Goal: Task Accomplishment & Management: Complete application form

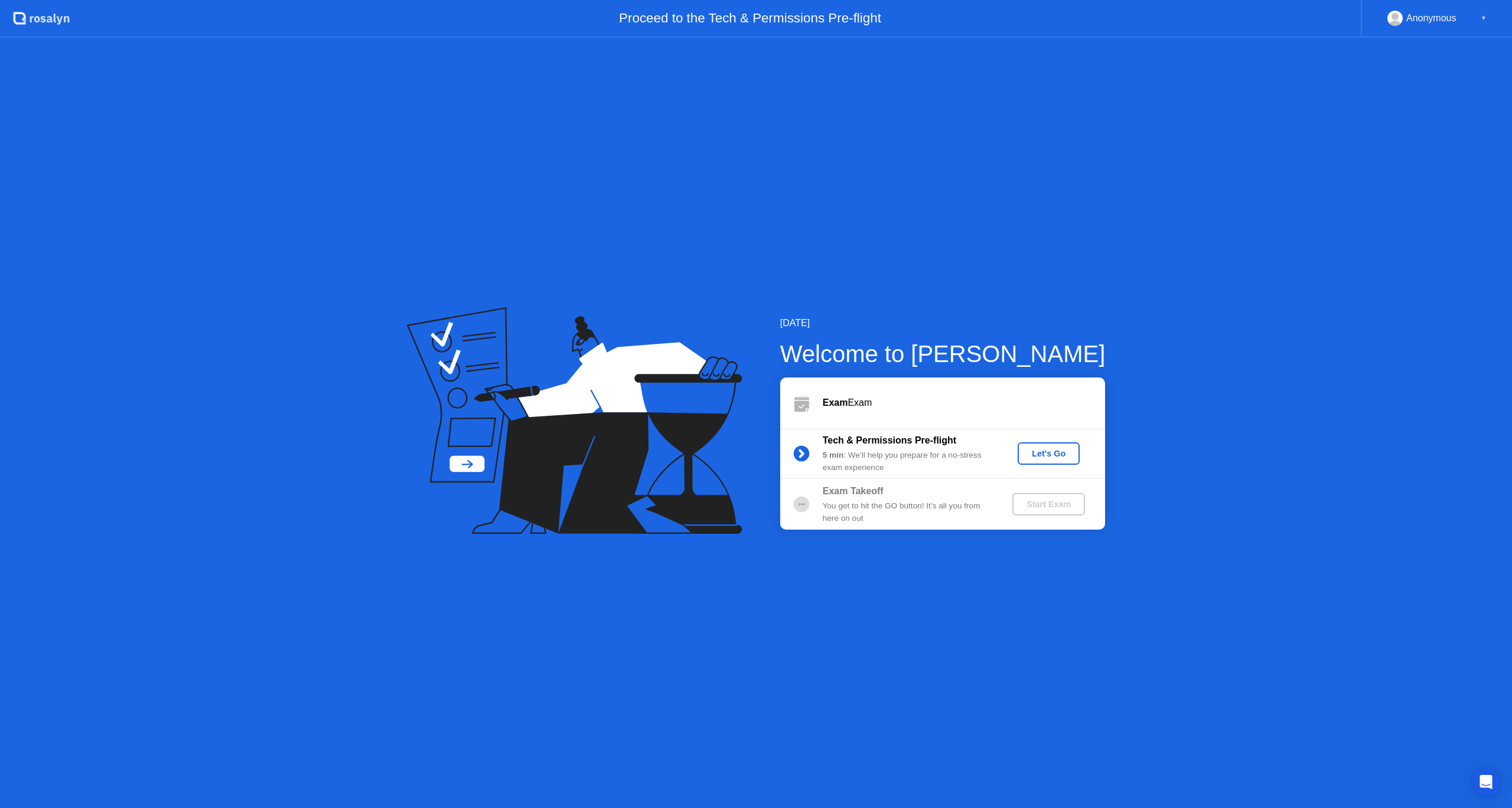
click at [1036, 464] on button "Let's Go" at bounding box center [1048, 454] width 62 height 22
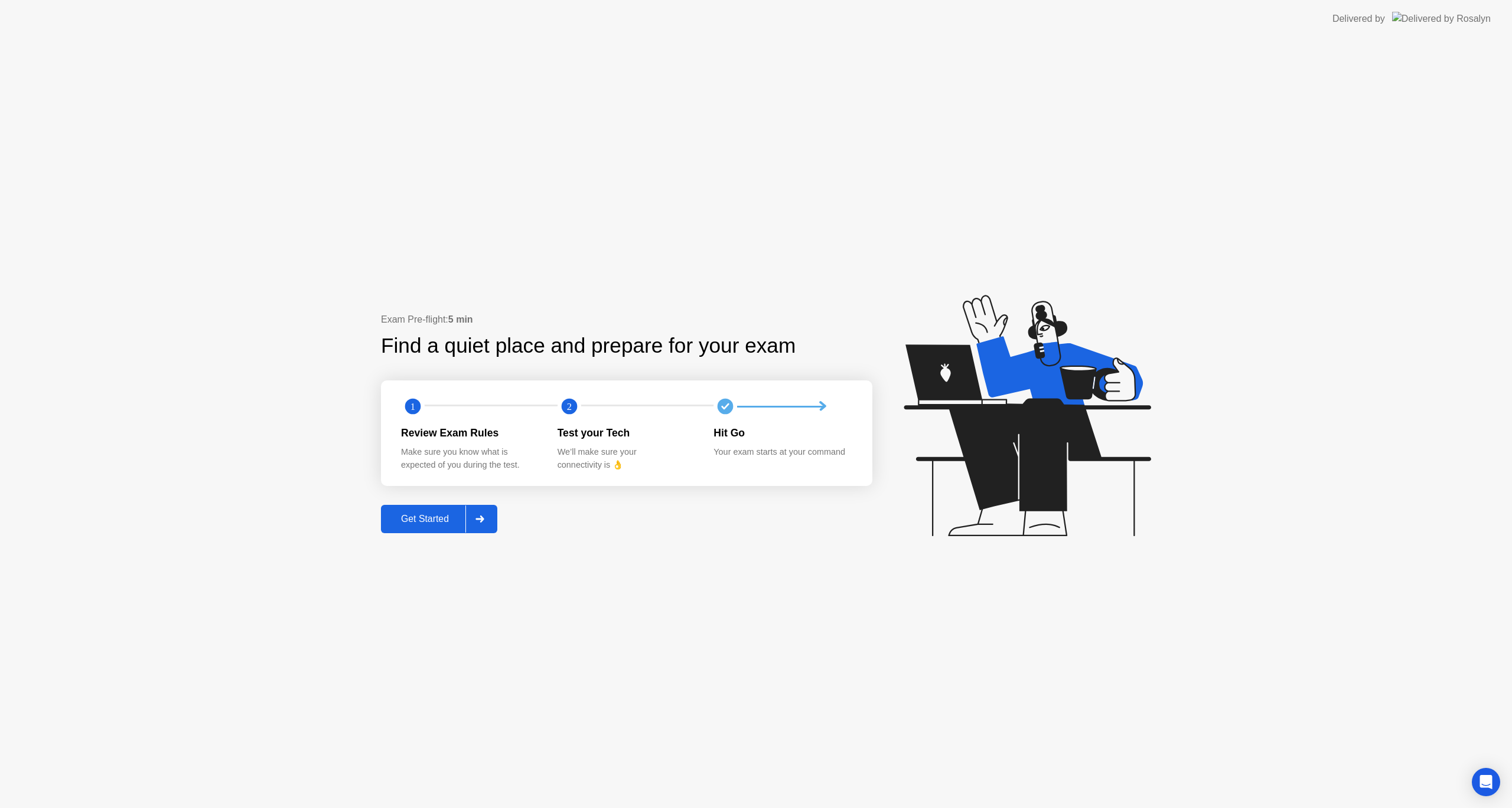
click at [430, 524] on div "Get Started" at bounding box center [424, 519] width 81 height 10
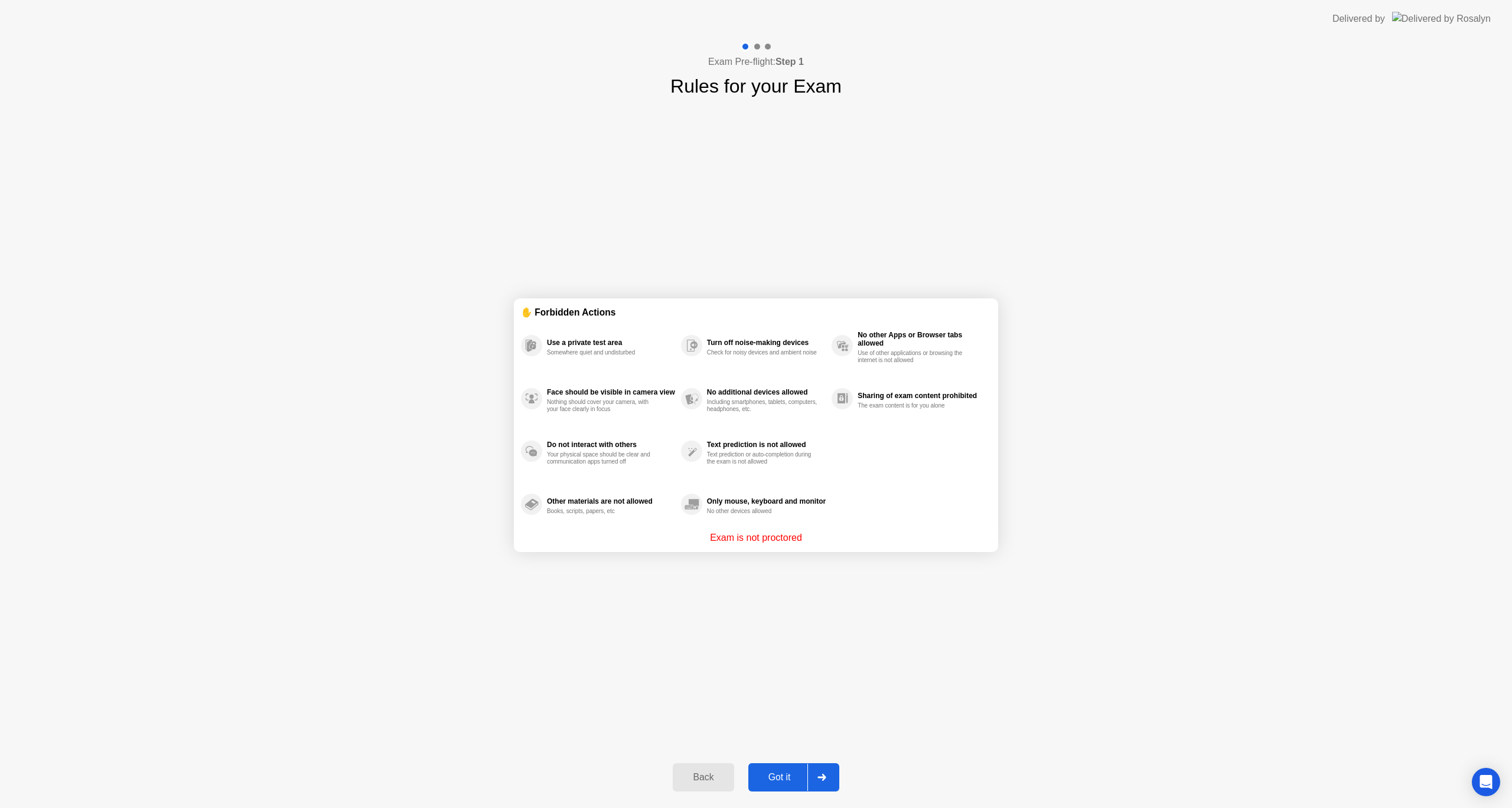
click at [777, 782] on div "Got it" at bounding box center [778, 777] width 55 height 10
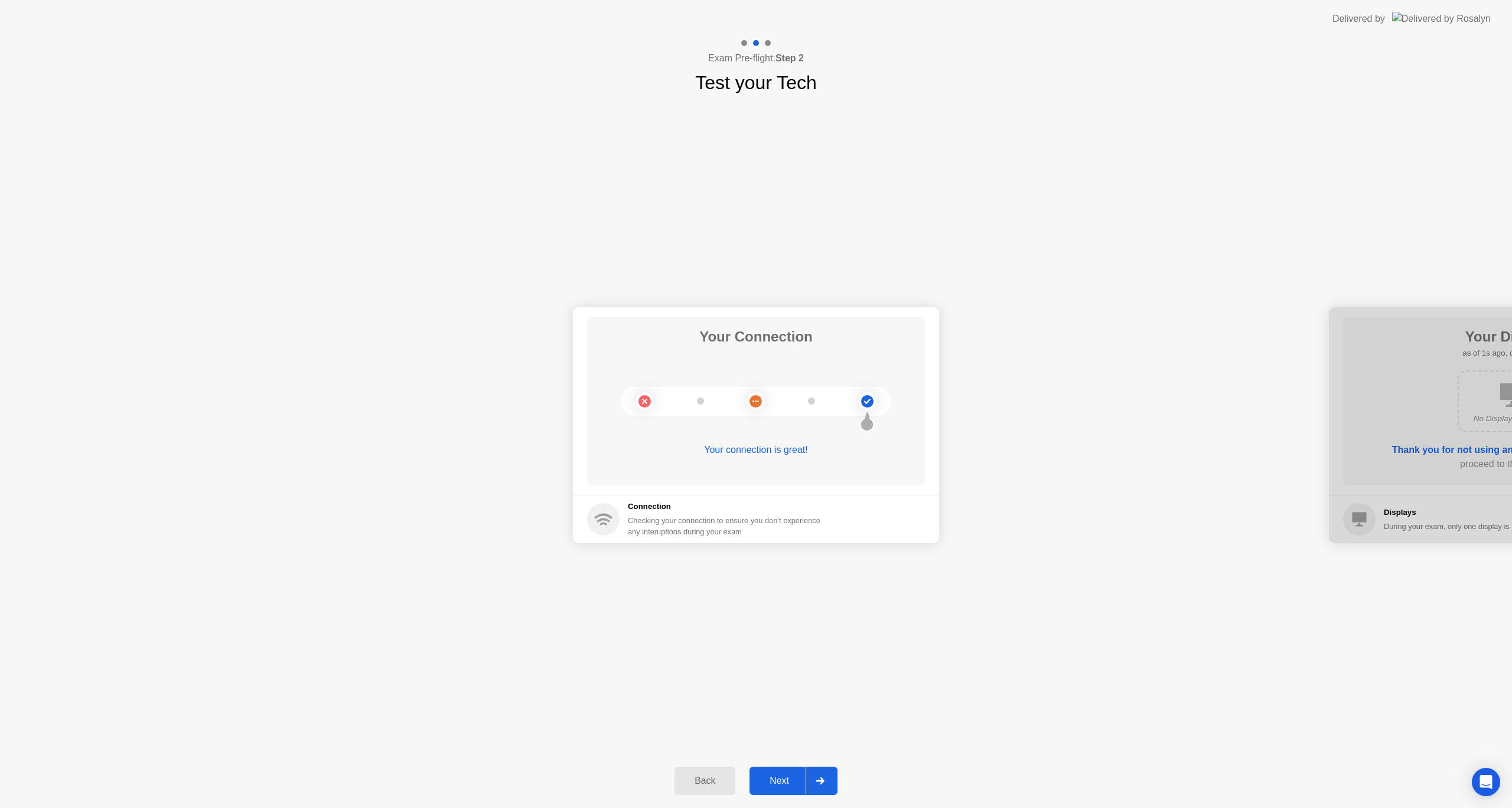
click at [692, 786] on div "Back" at bounding box center [704, 781] width 53 height 10
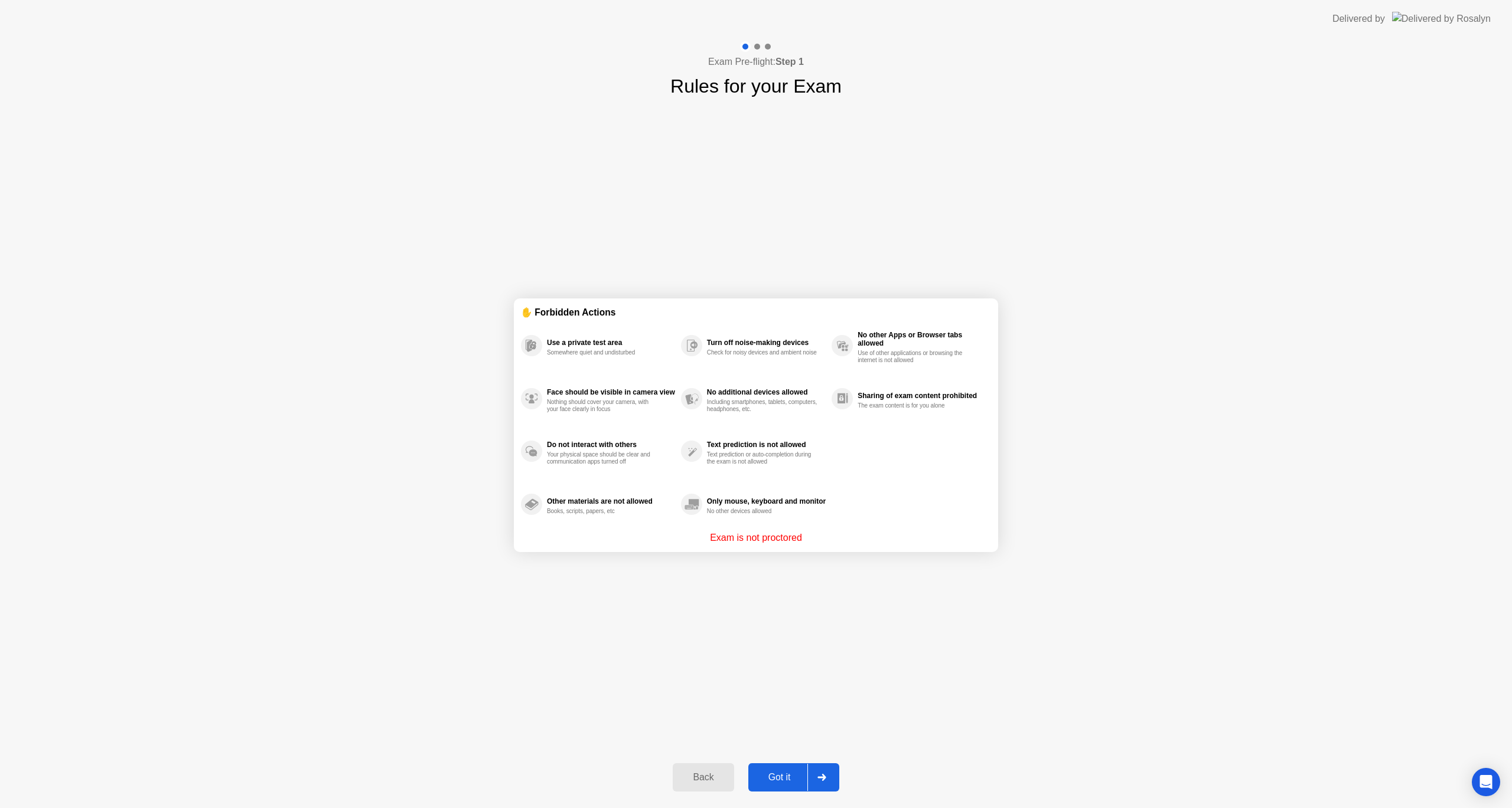
click at [790, 764] on button "Got it" at bounding box center [793, 778] width 91 height 28
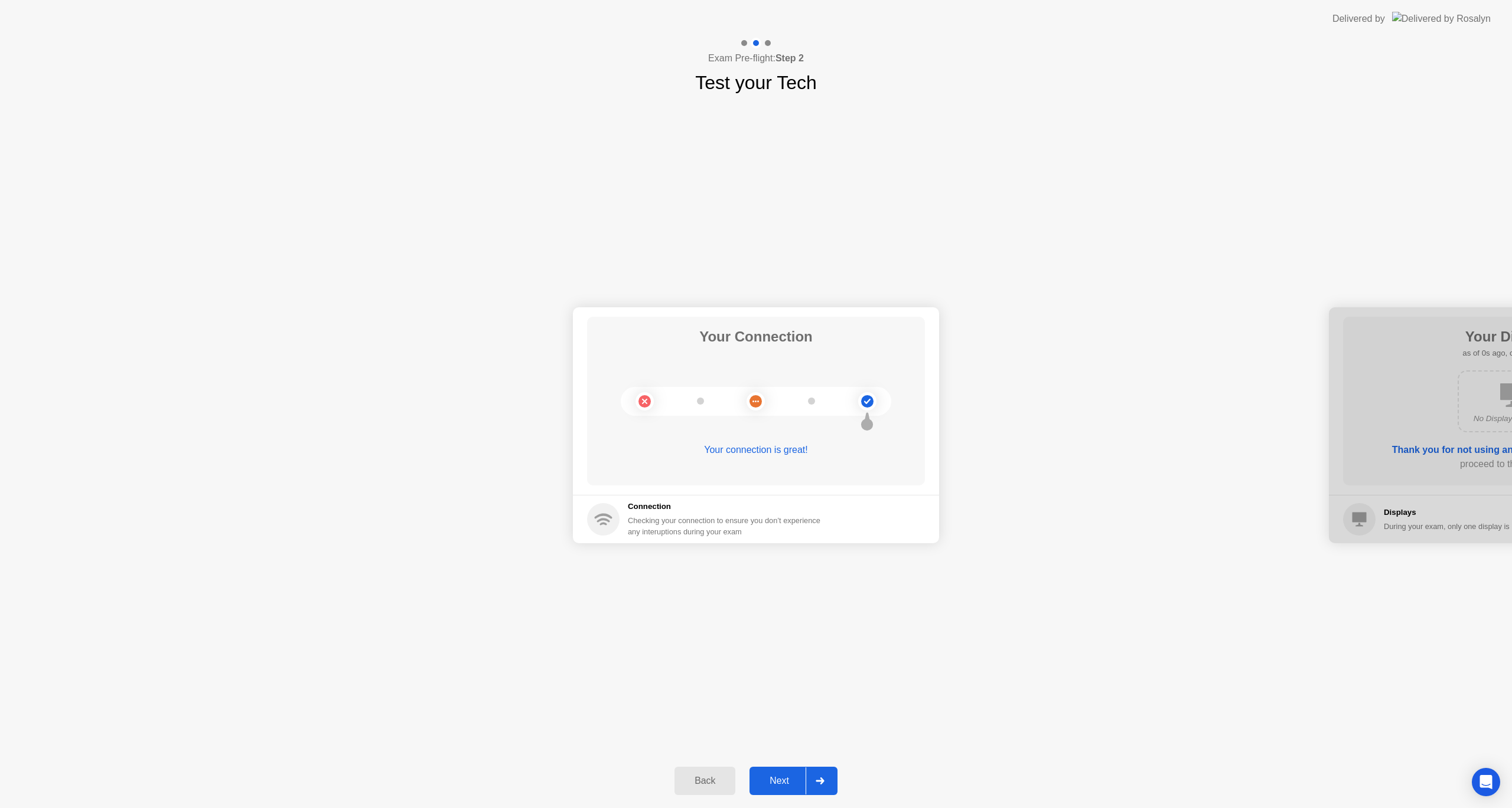
click at [788, 776] on div "Next" at bounding box center [779, 781] width 52 height 10
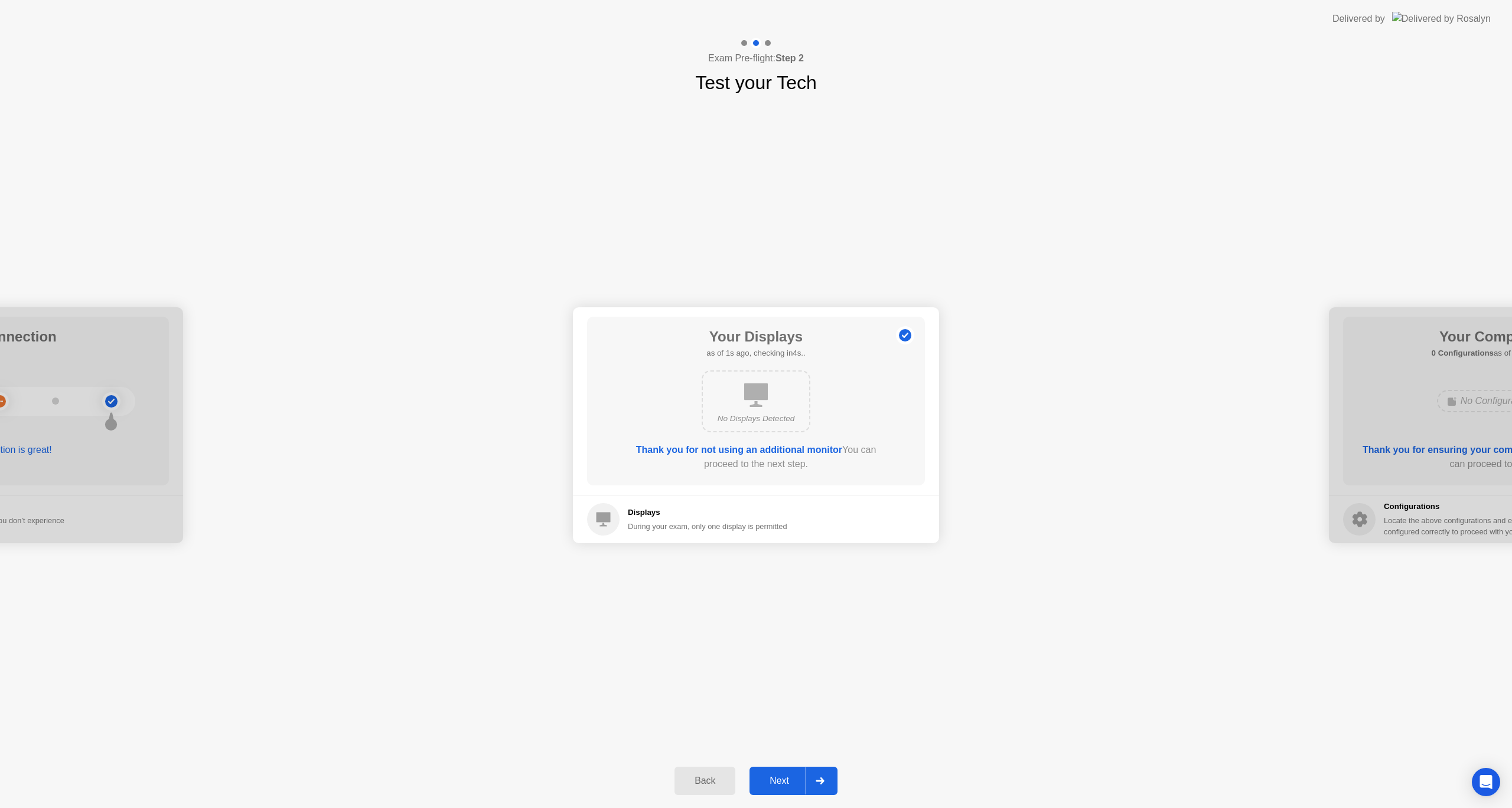
click at [788, 776] on div "Next" at bounding box center [779, 781] width 52 height 10
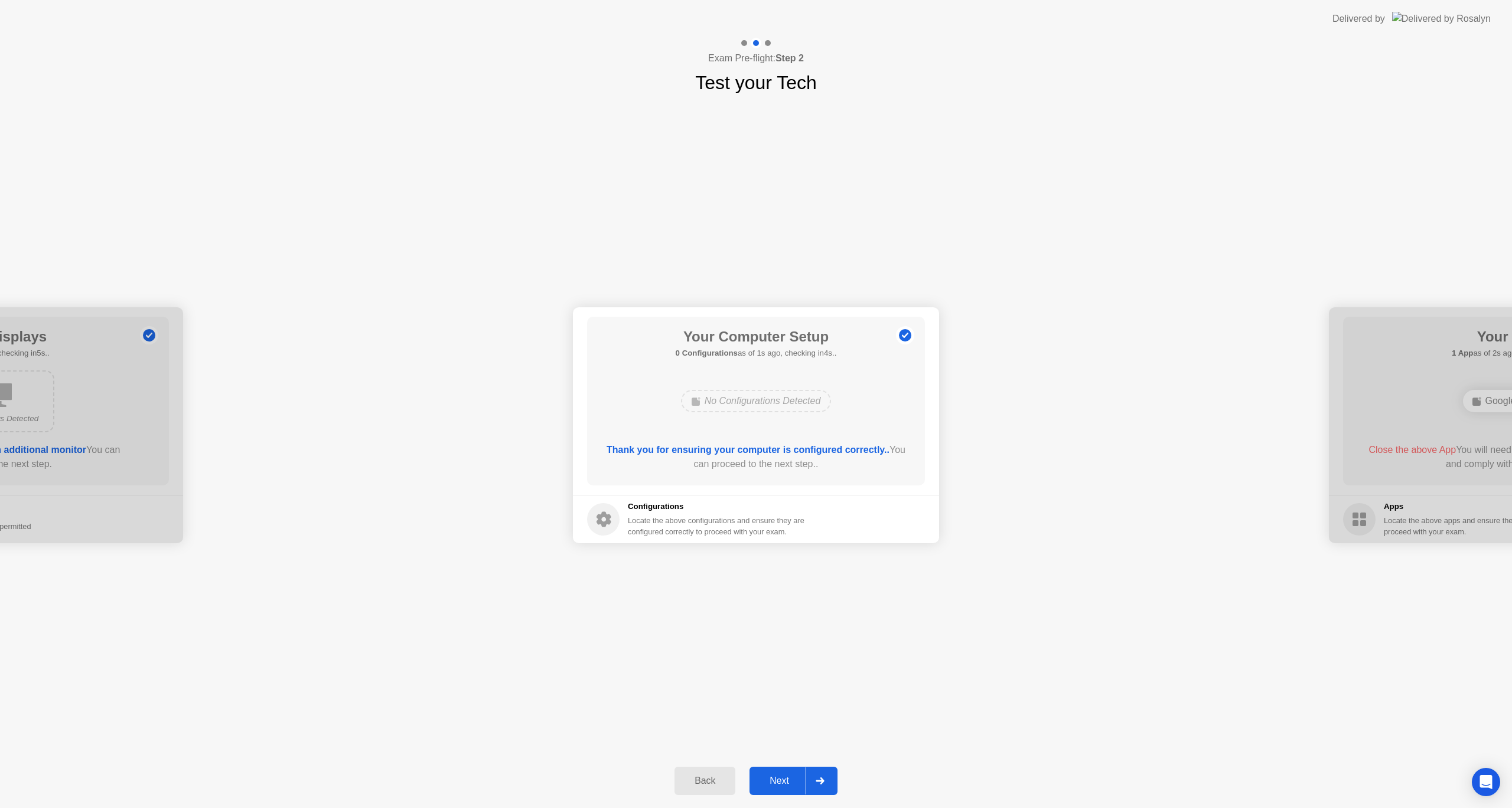
click at [788, 776] on div "Next" at bounding box center [779, 781] width 52 height 10
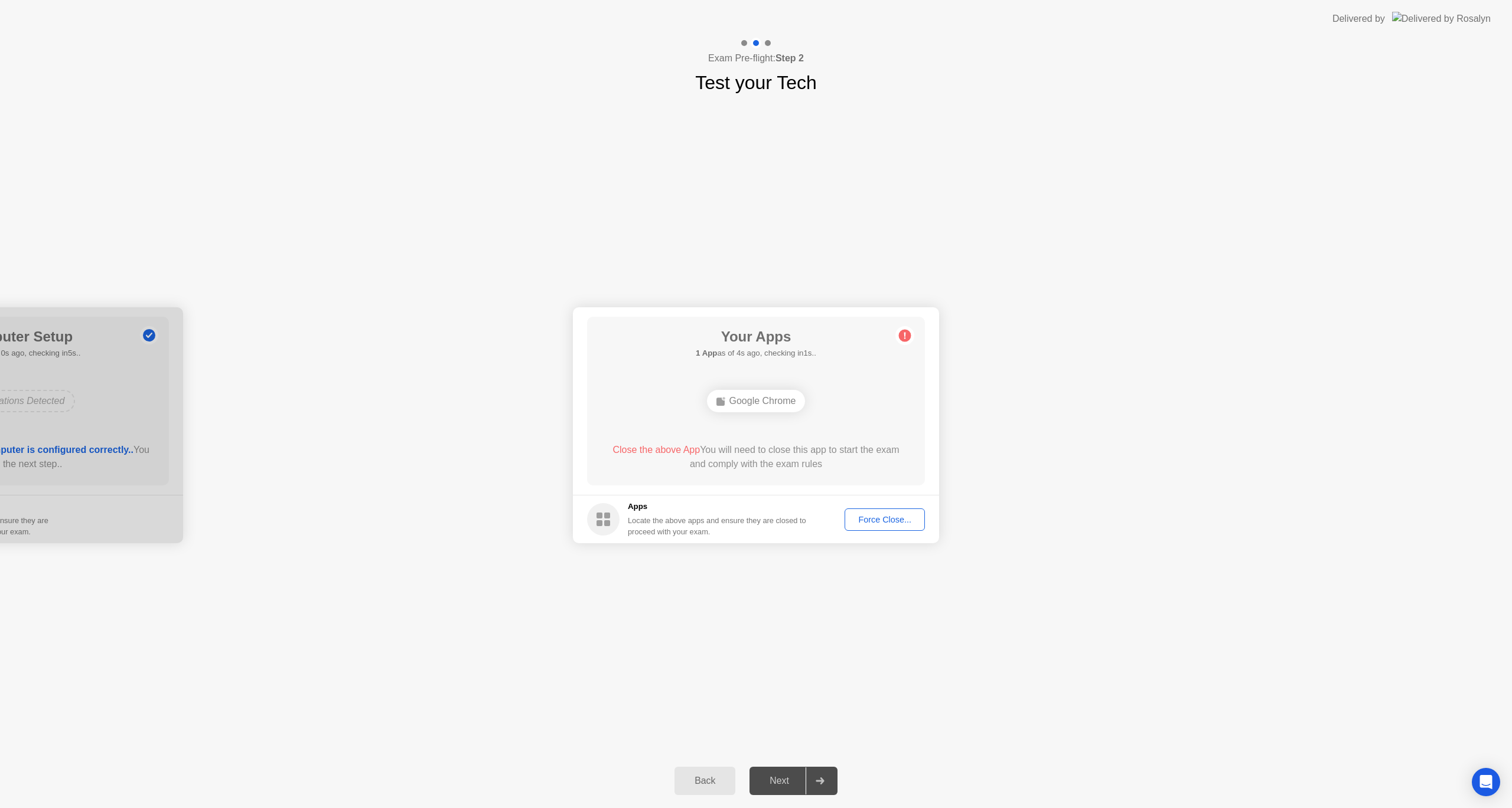
click at [772, 466] on div "Close the above App You will need to close this app to start the exam and compl…" at bounding box center [756, 457] width 304 height 28
click at [882, 523] on div "Force Close..." at bounding box center [884, 520] width 72 height 9
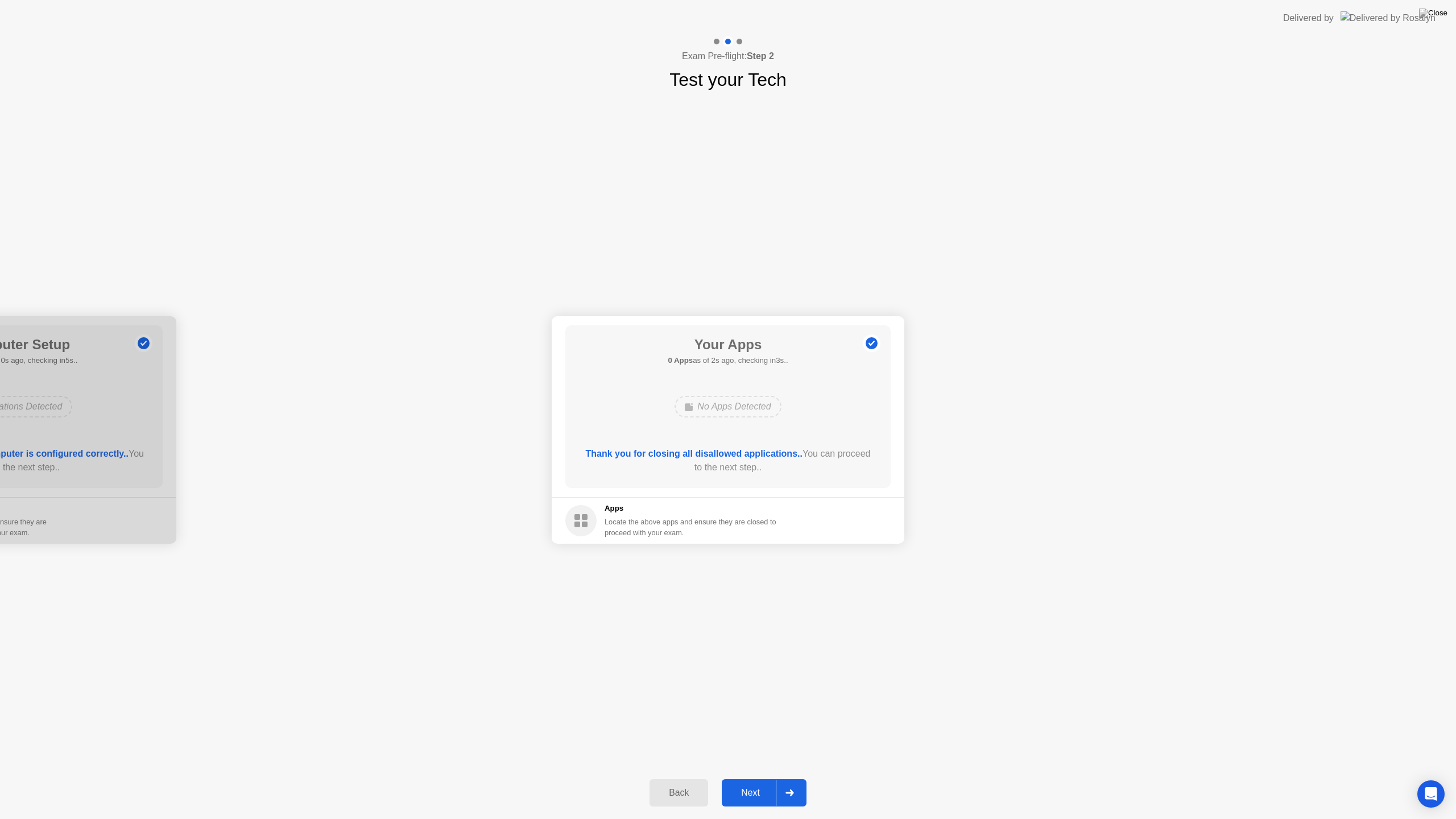
click at [750, 778] on button "Next" at bounding box center [764, 792] width 85 height 27
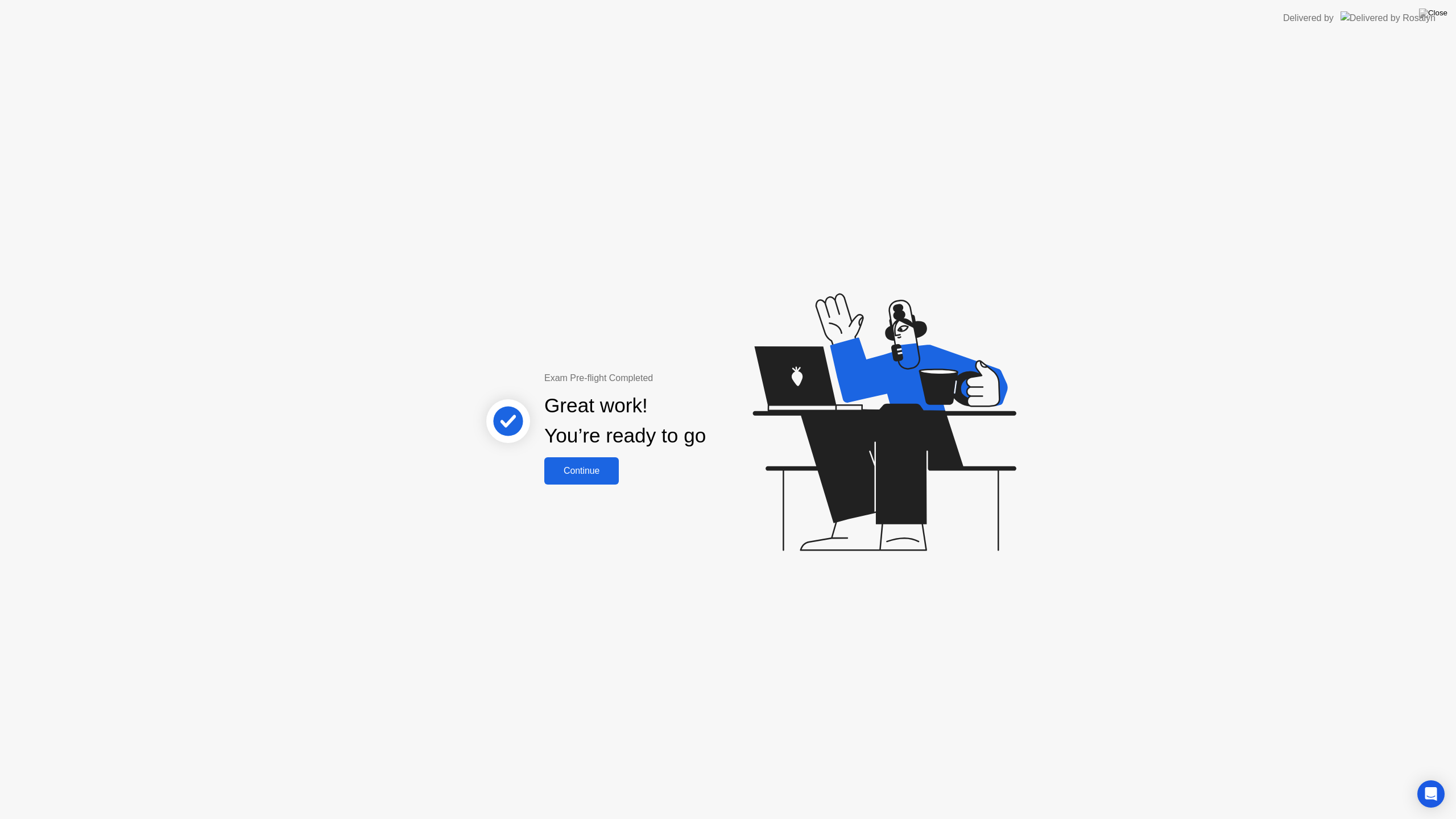
click at [585, 472] on div "Continue" at bounding box center [581, 470] width 68 height 10
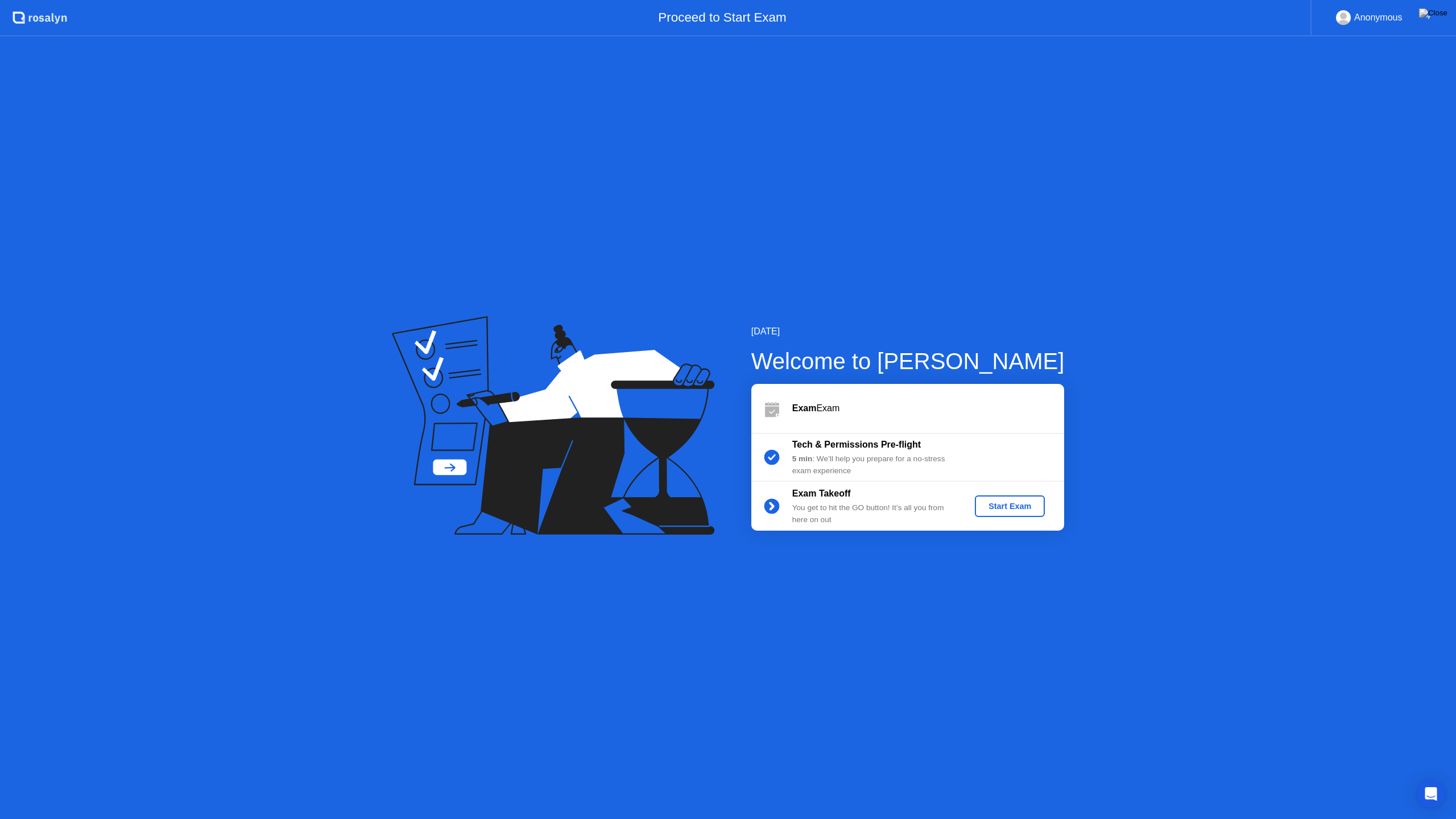
click at [1002, 506] on div "Start Exam" at bounding box center [1009, 506] width 60 height 9
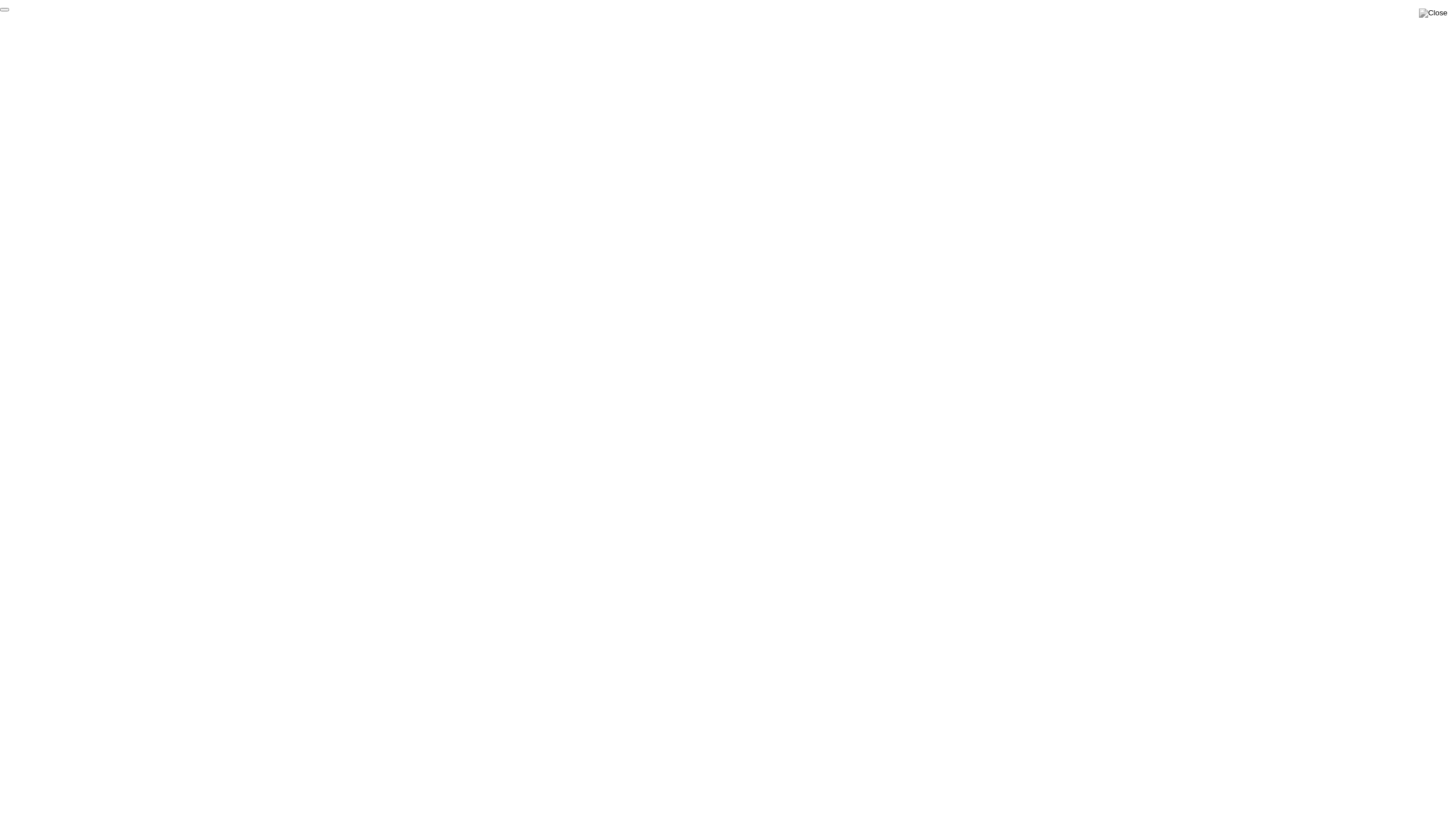
click div "End Proctoring Session"
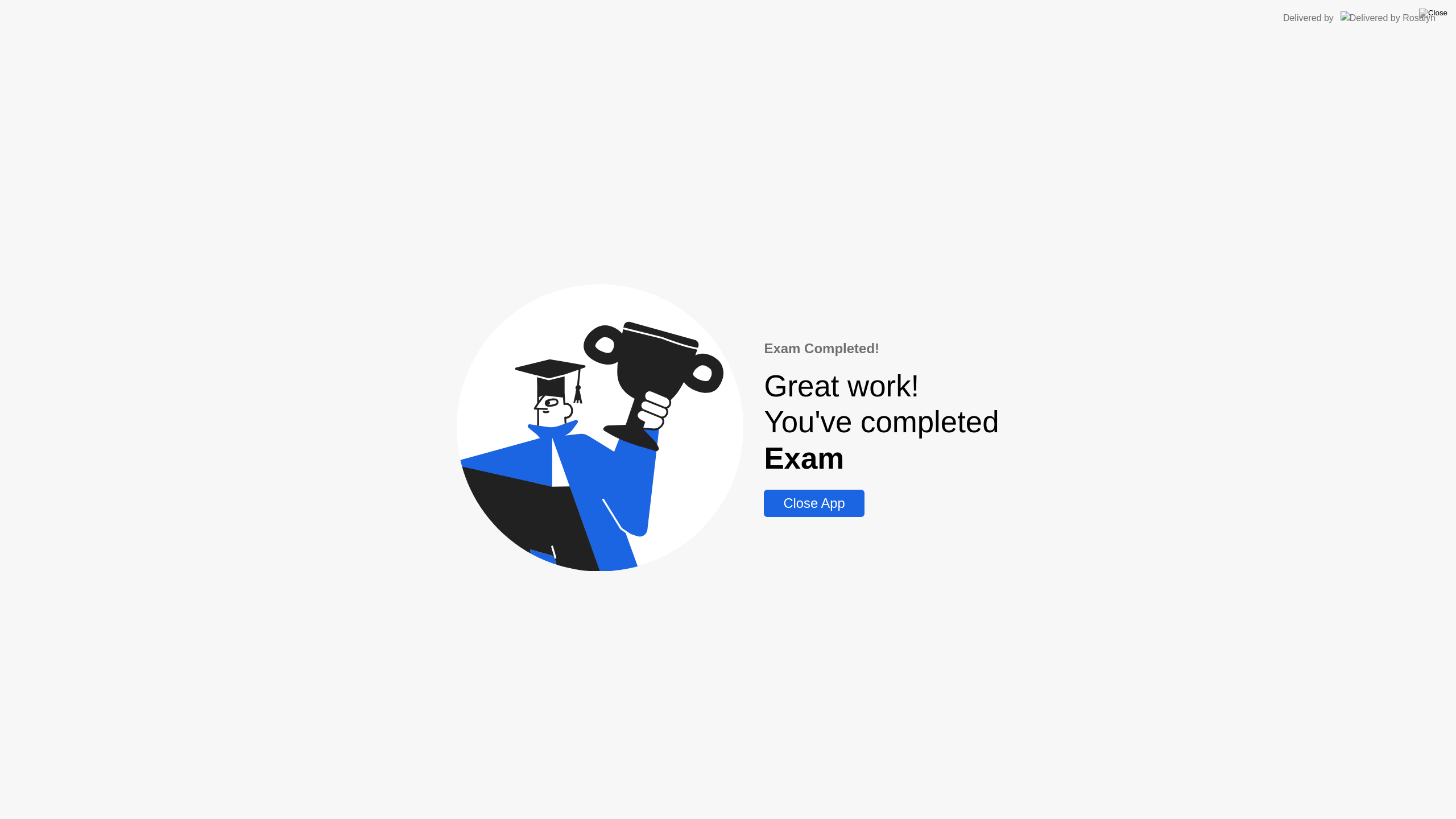
click at [822, 498] on div "Close App" at bounding box center [813, 503] width 93 height 16
